Goal: Task Accomplishment & Management: Manage account settings

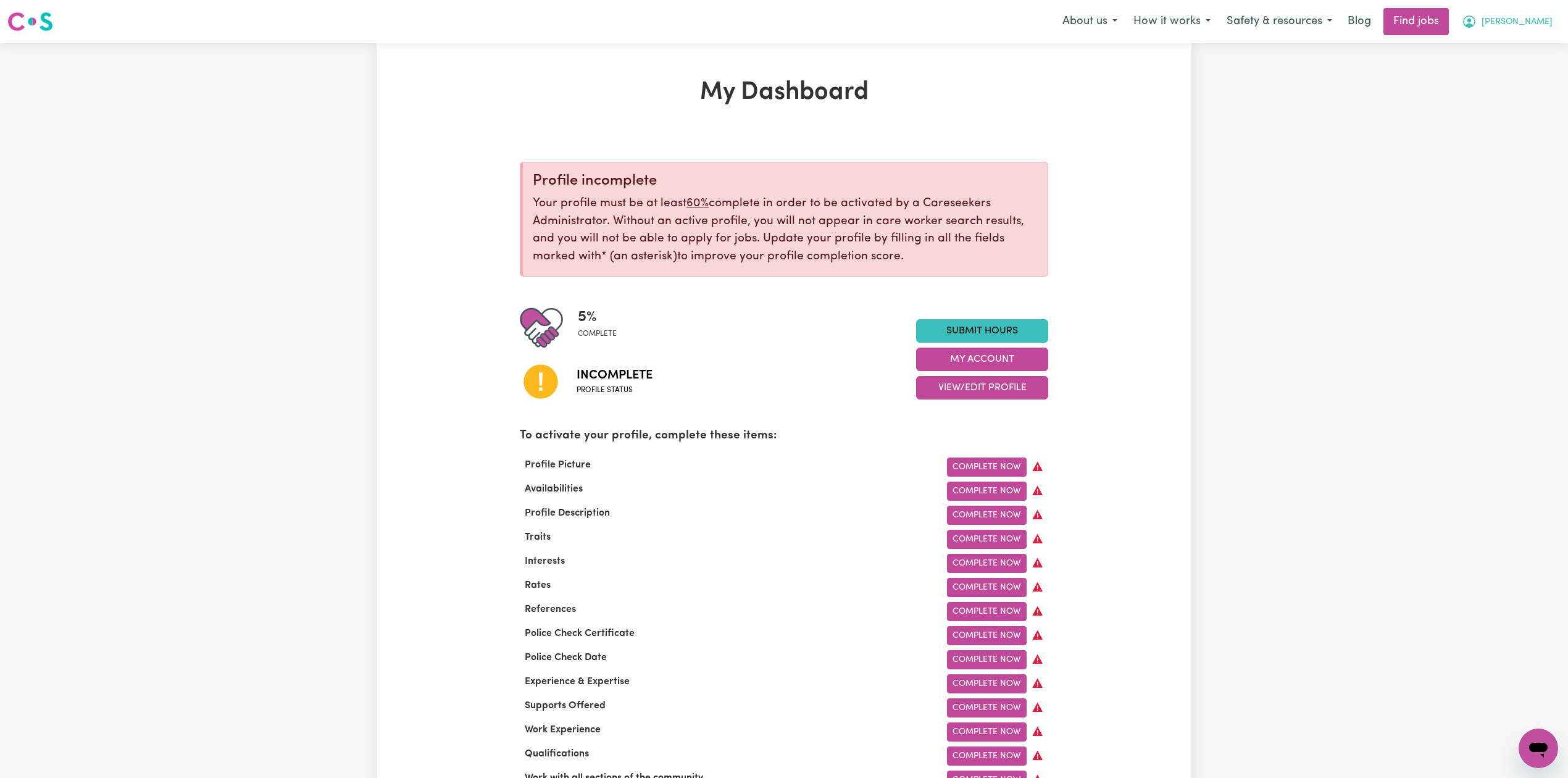
click at [1476, 25] on icon "My Account" at bounding box center [1470, 22] width 12 height 12
click at [1516, 95] on link "Logout" at bounding box center [1511, 95] width 98 height 23
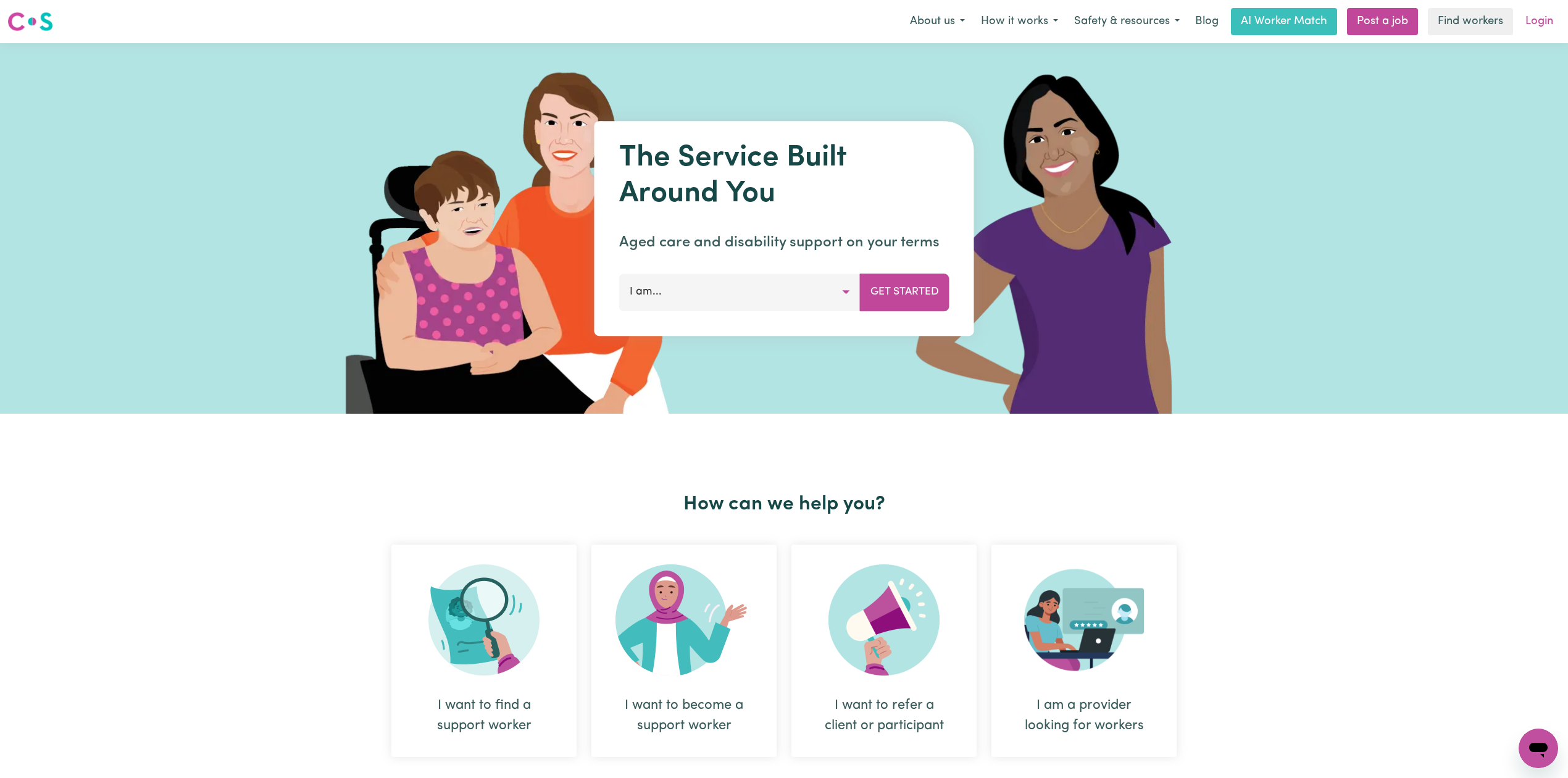
click at [1558, 33] on link "Login" at bounding box center [1539, 21] width 42 height 27
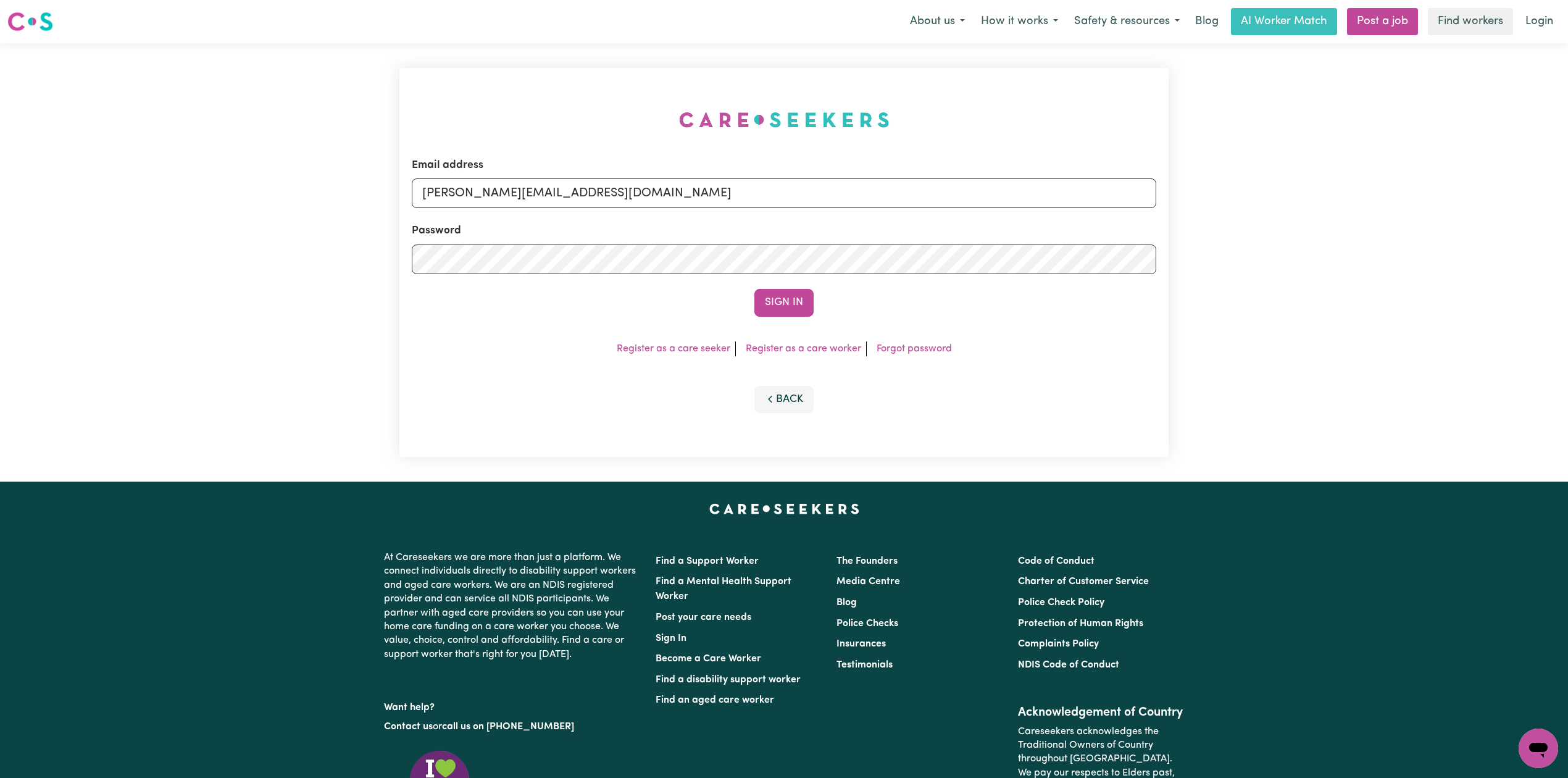
click at [519, 255] on div "Email address [PERSON_NAME][EMAIL_ADDRESS][DOMAIN_NAME] Password Sign In Regist…" at bounding box center [783, 262] width 784 height 439
click at [555, 191] on input "[PERSON_NAME][EMAIL_ADDRESS][DOMAIN_NAME]" at bounding box center [784, 193] width 745 height 30
drag, startPoint x: 485, startPoint y: 189, endPoint x: 873, endPoint y: 238, distance: 391.1
click at [873, 235] on form "Email address Superuser~[EMAIL_ADDRESS][DOMAIN_NAME] Password Sign In" at bounding box center [784, 237] width 745 height 159
type input "Superuser~[PERSON_NAME][EMAIL_ADDRESS][DOMAIN_NAME]"
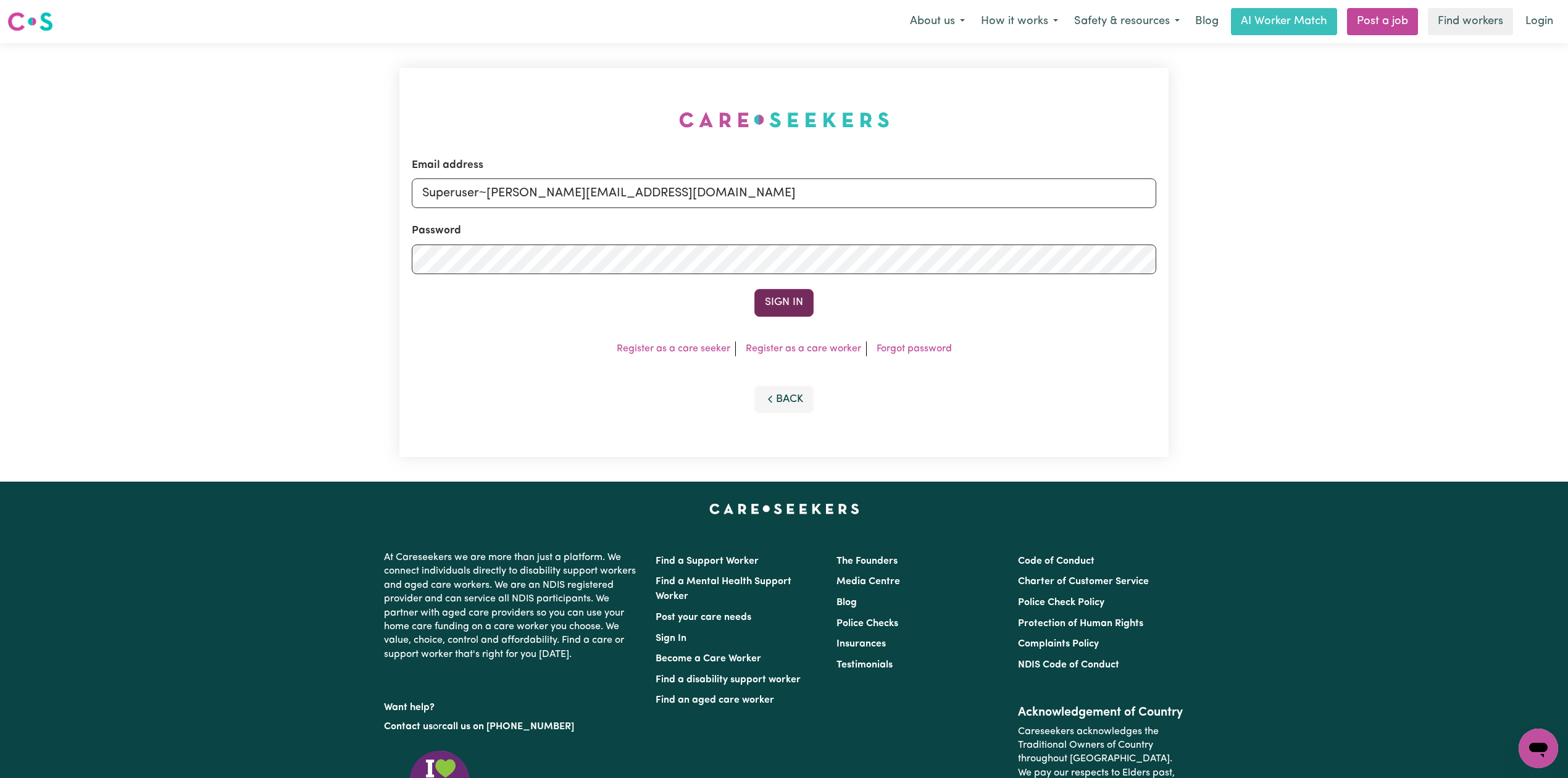
click at [786, 308] on button "Sign In" at bounding box center [783, 302] width 59 height 27
